Goal: Check status: Check status

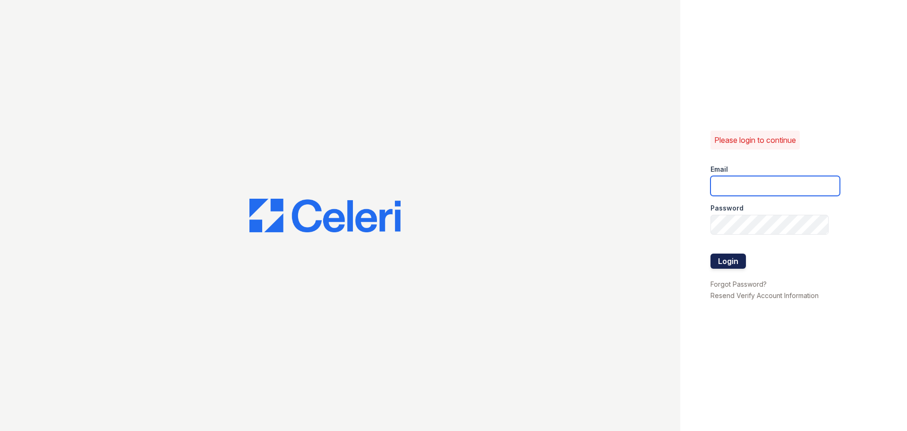
type input "devoiry@jaygroupny.com"
click at [727, 257] on button "Login" at bounding box center [728, 260] width 35 height 15
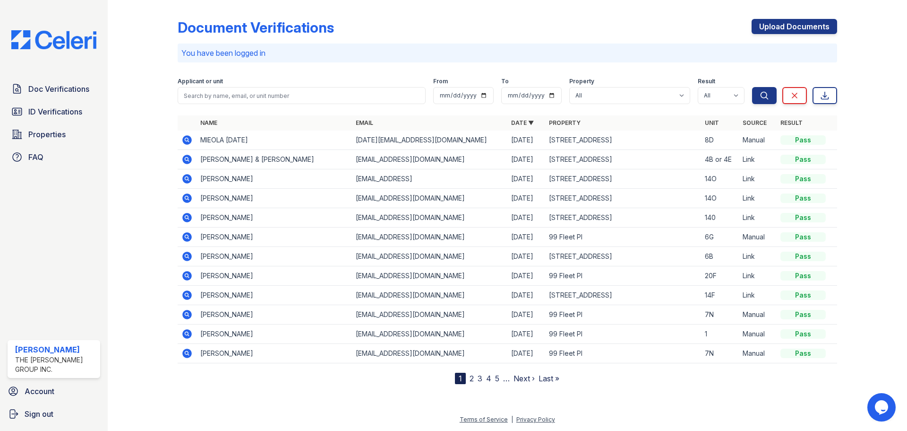
drag, startPoint x: 289, startPoint y: 85, endPoint x: 281, endPoint y: 87, distance: 8.4
click at [283, 87] on div "Applicant or unit" at bounding box center [302, 91] width 248 height 26
click at [271, 95] on input "search" at bounding box center [302, 95] width 248 height 17
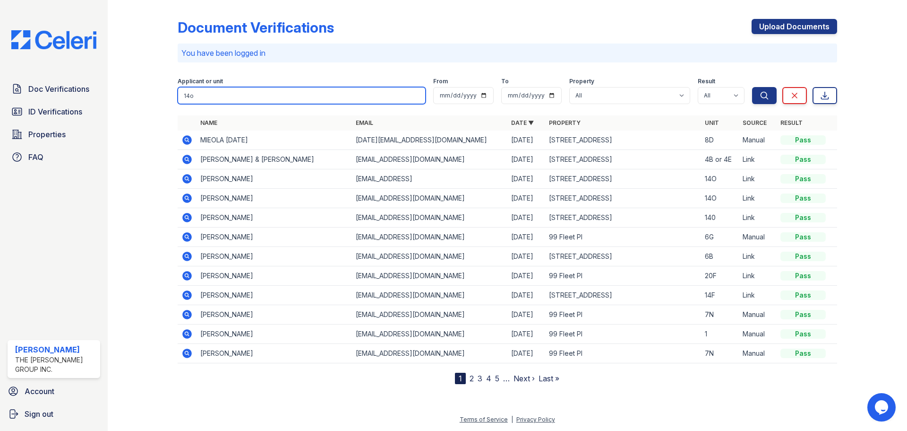
type input "14o"
click at [752, 87] on button "Search" at bounding box center [764, 95] width 25 height 17
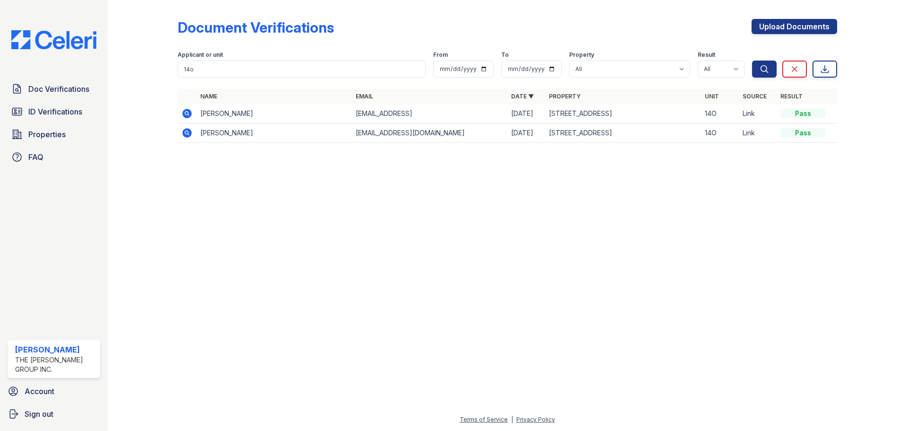
click at [192, 137] on icon at bounding box center [186, 132] width 11 height 11
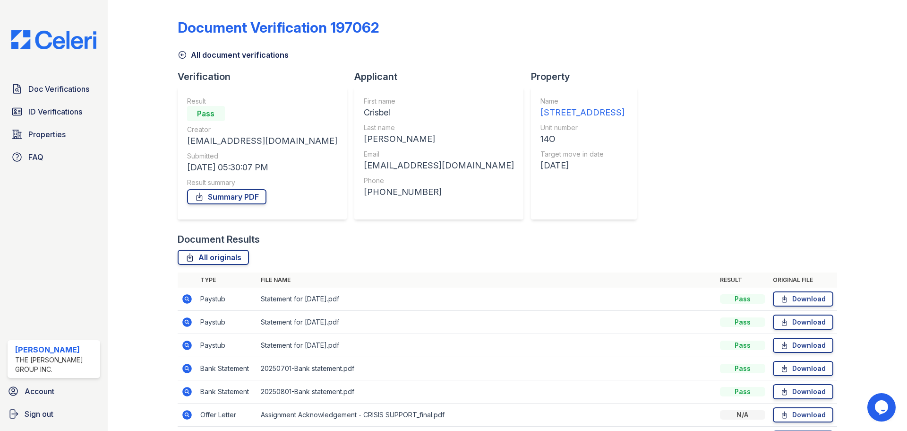
click at [186, 296] on icon at bounding box center [186, 298] width 11 height 11
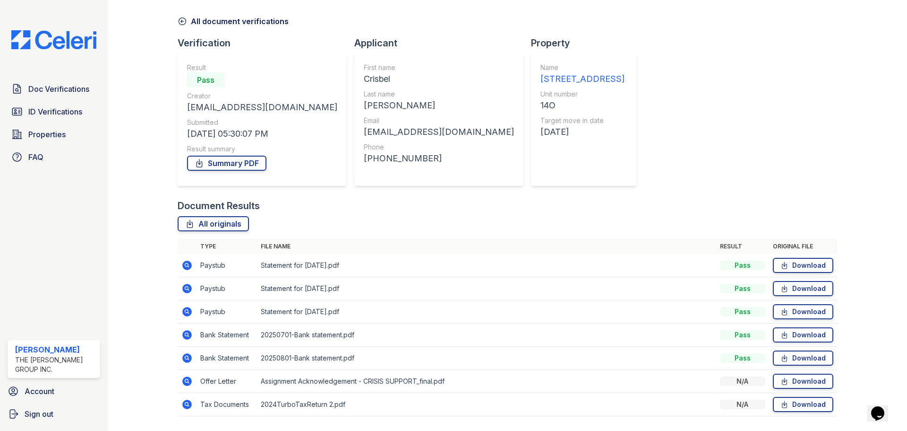
scroll to position [60, 0]
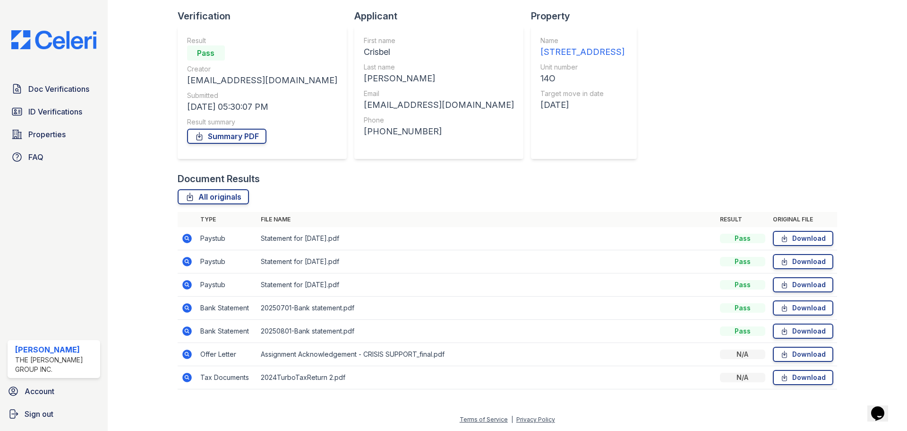
click at [187, 304] on icon at bounding box center [186, 307] width 9 height 9
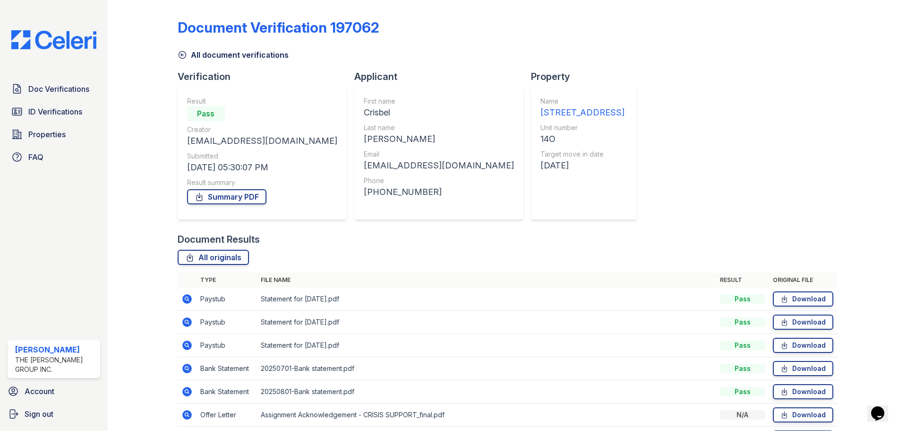
click at [185, 391] on icon at bounding box center [186, 391] width 11 height 11
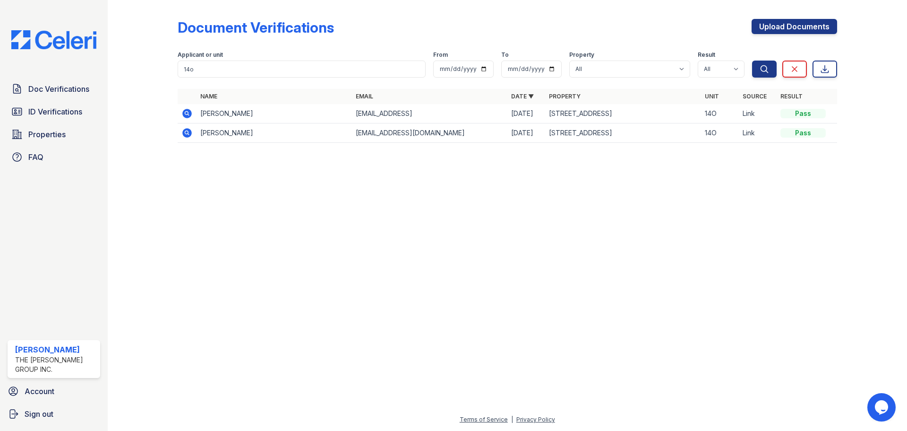
click at [187, 112] on icon at bounding box center [186, 113] width 2 height 2
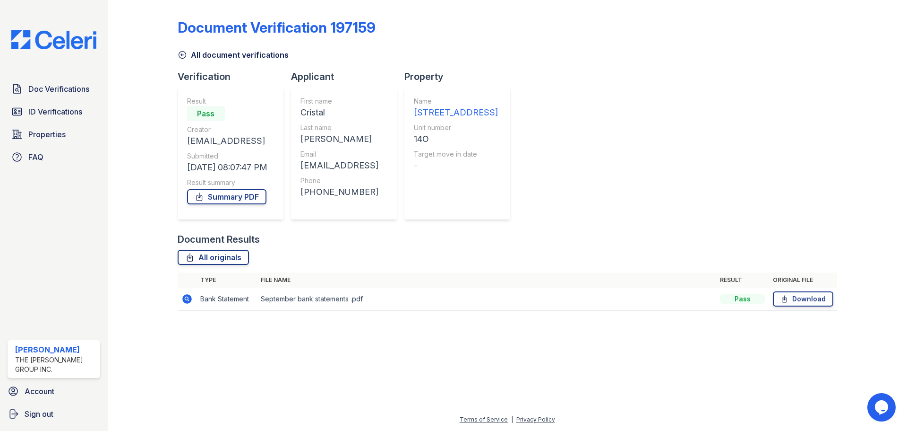
click at [185, 301] on icon at bounding box center [186, 298] width 9 height 9
